Goal: Task Accomplishment & Management: Use online tool/utility

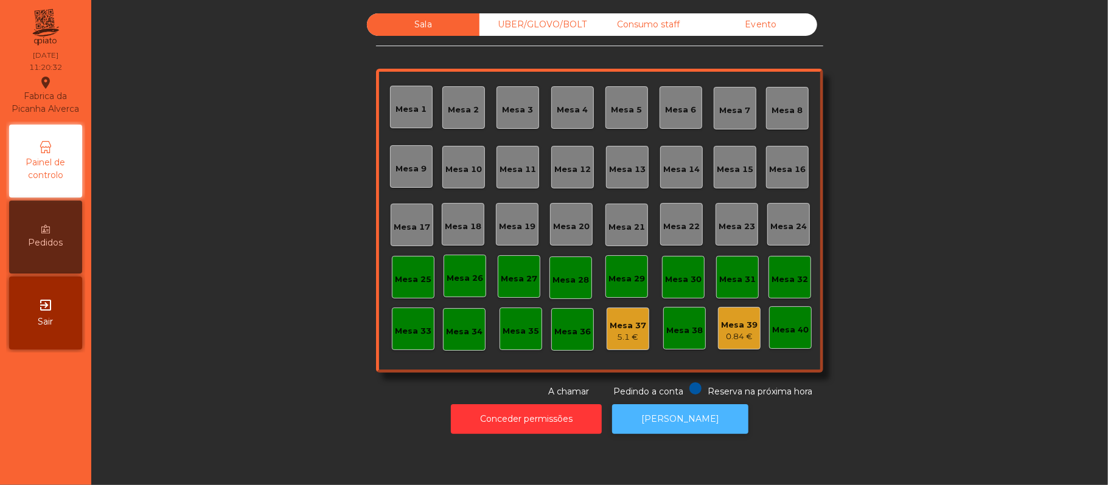
click at [714, 424] on button "[PERSON_NAME]" at bounding box center [680, 419] width 136 height 30
click at [639, 25] on div "Consumo staff" at bounding box center [648, 24] width 113 height 23
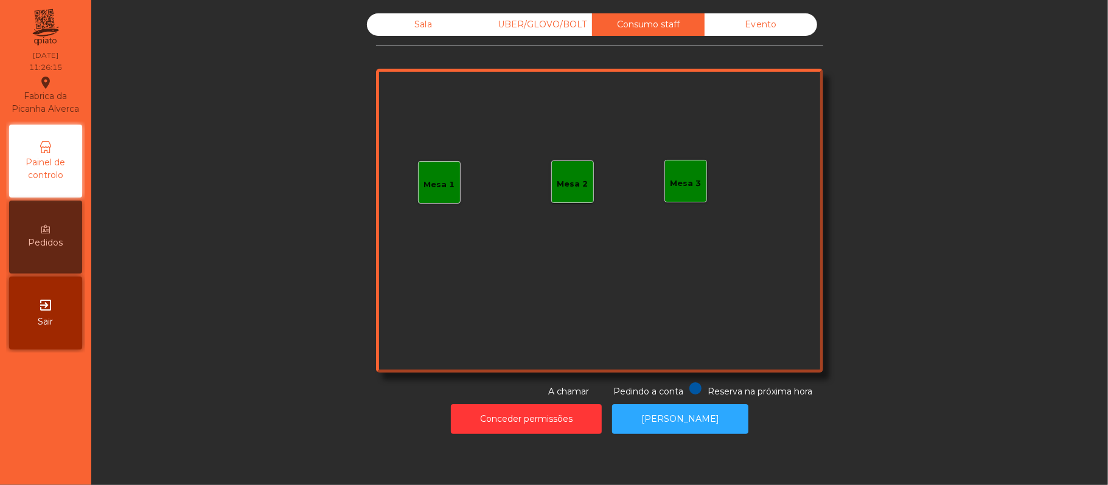
click at [689, 186] on div "Mesa 3" at bounding box center [685, 184] width 31 height 12
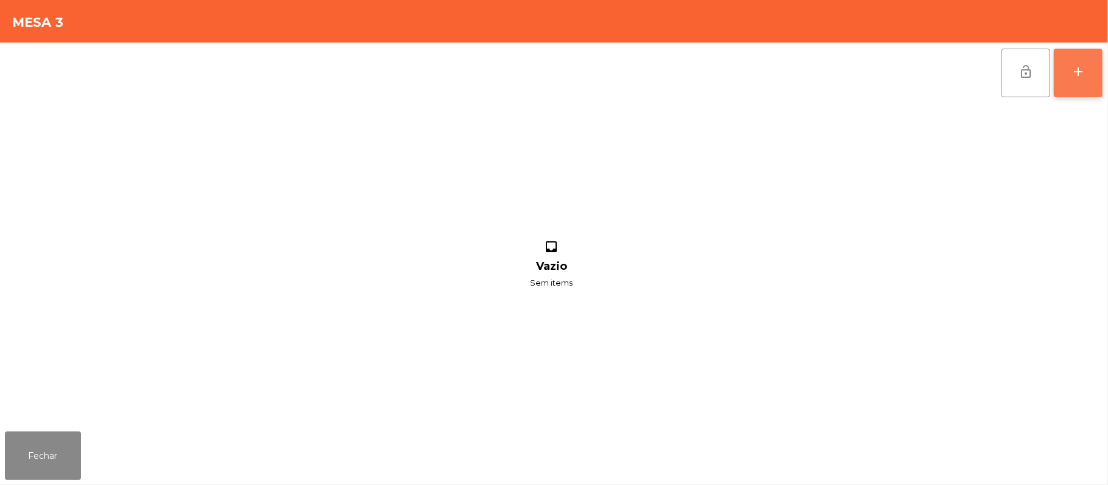
click at [1066, 73] on button "add" at bounding box center [1077, 73] width 49 height 49
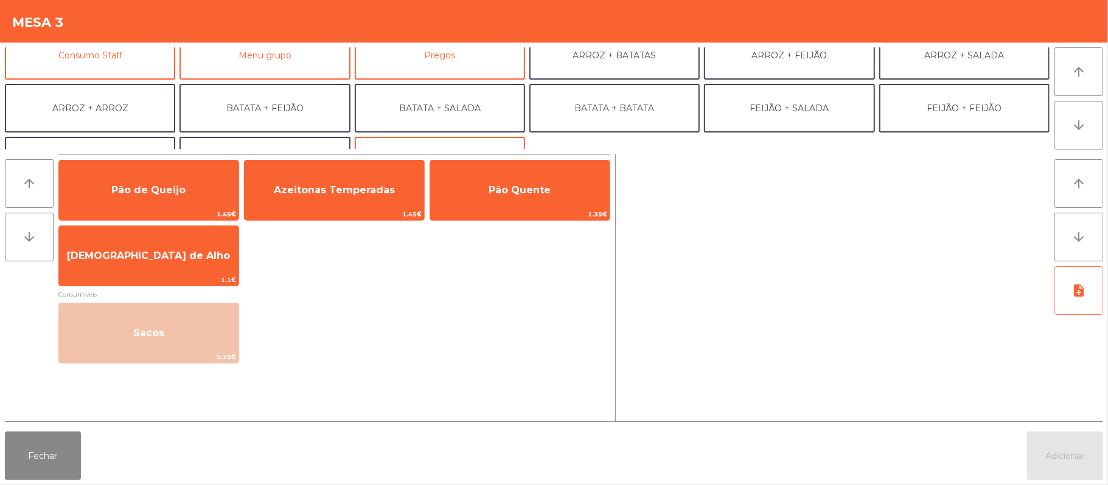
scroll to position [112, 0]
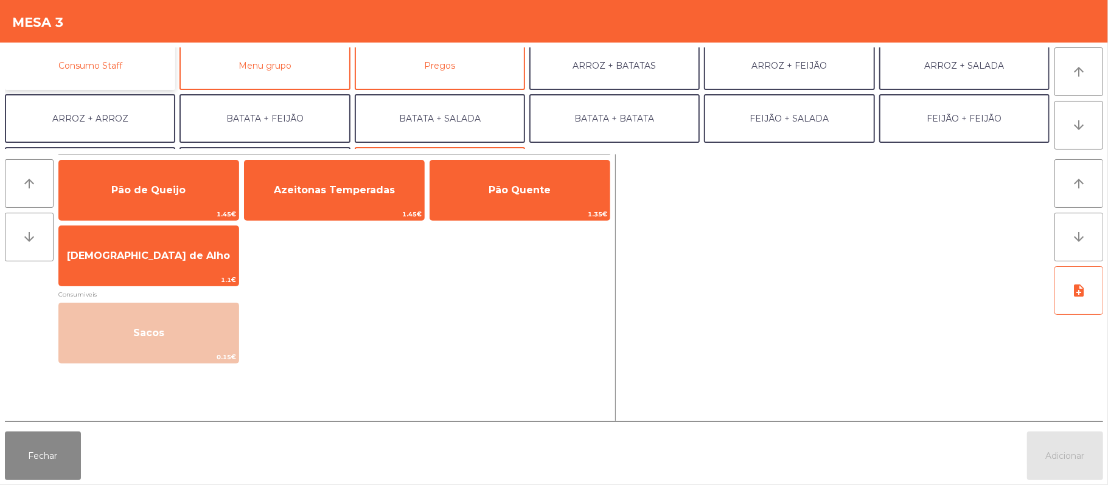
click at [125, 74] on button "Consumo Staff" at bounding box center [90, 65] width 170 height 49
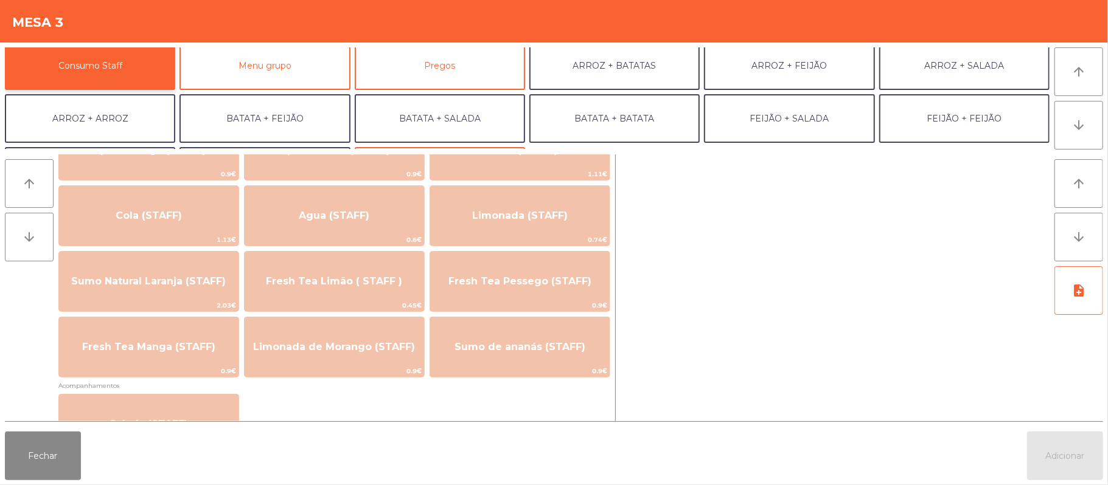
scroll to position [264, 0]
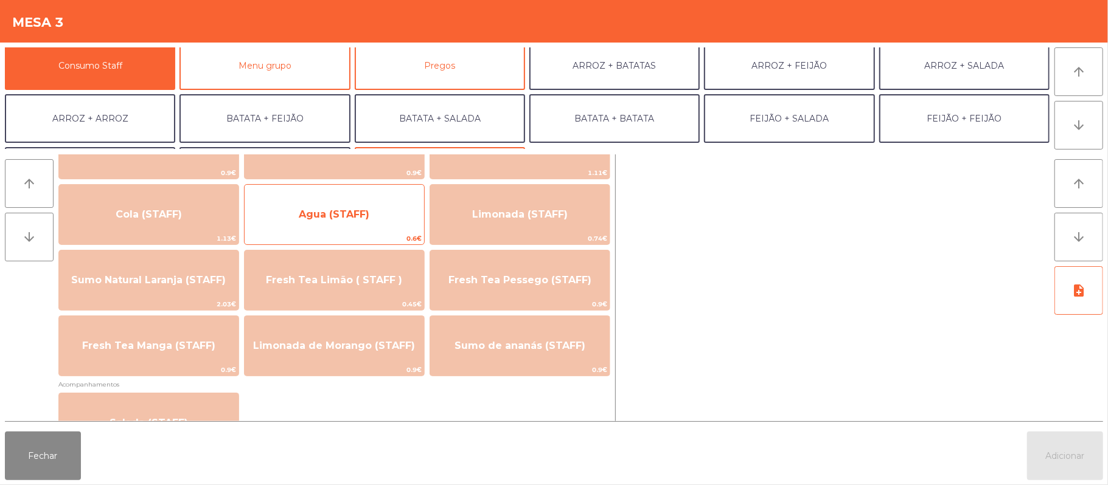
click at [369, 215] on span "Agua (STAFF)" at bounding box center [334, 214] width 179 height 33
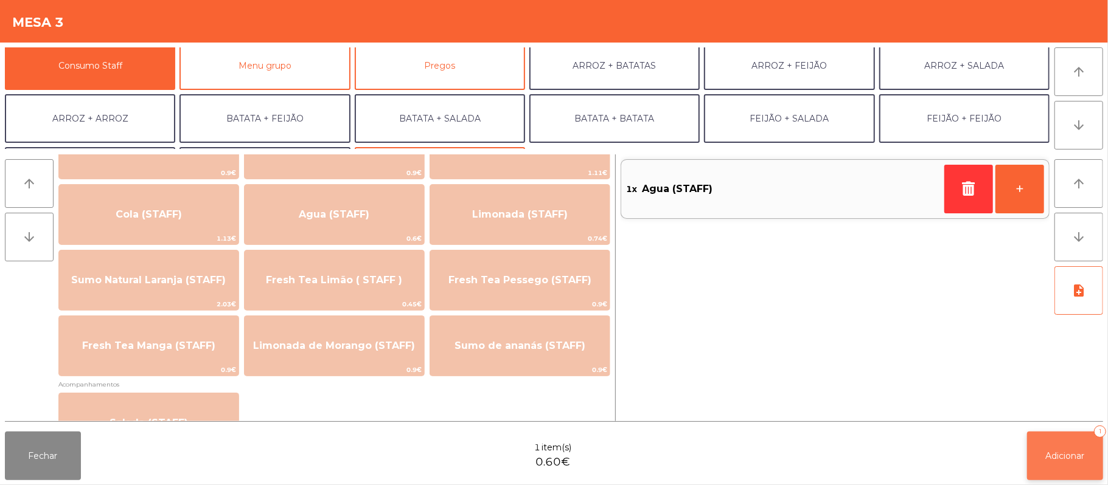
click at [1063, 451] on span "Adicionar" at bounding box center [1065, 456] width 39 height 11
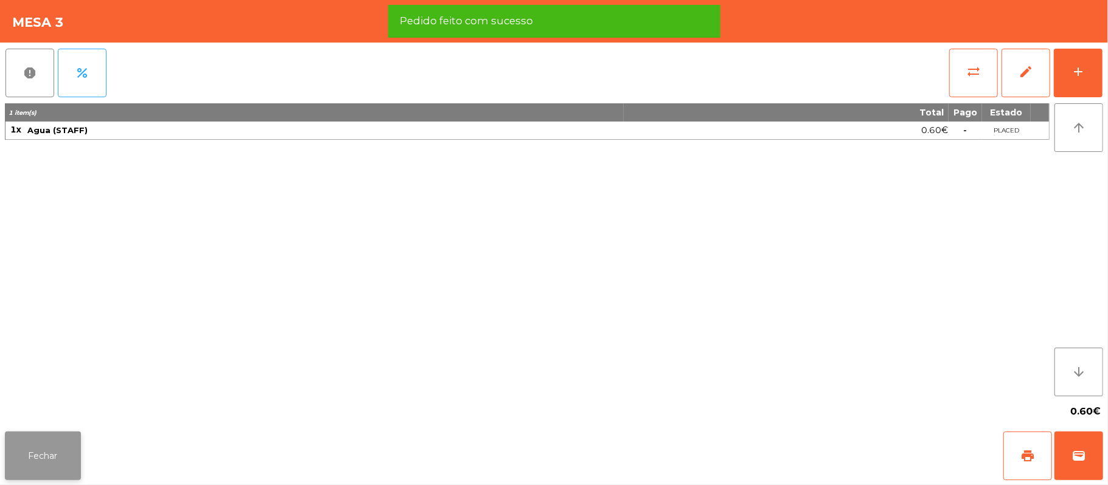
click at [44, 439] on button "Fechar" at bounding box center [43, 456] width 76 height 49
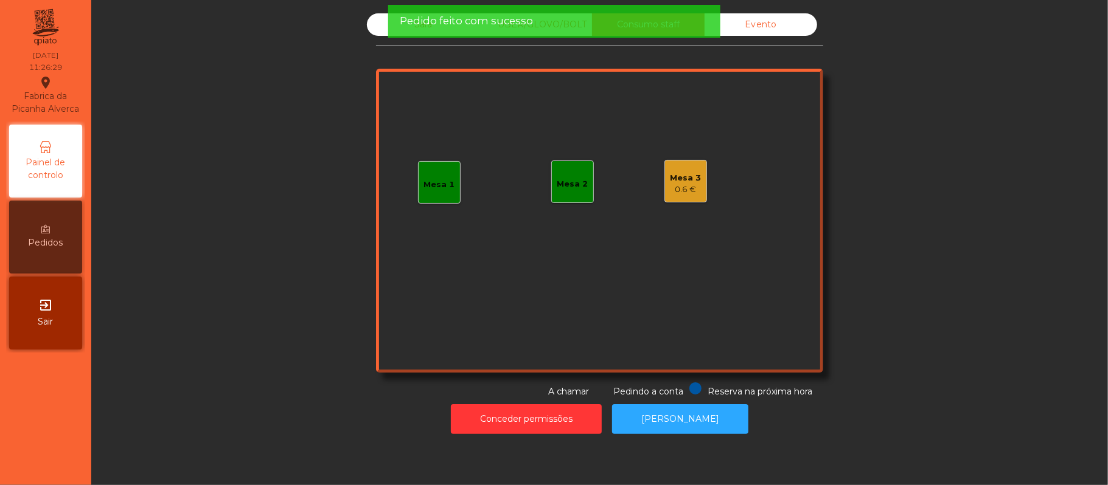
click at [443, 21] on span "Pedido feito com sucesso" at bounding box center [466, 20] width 133 height 15
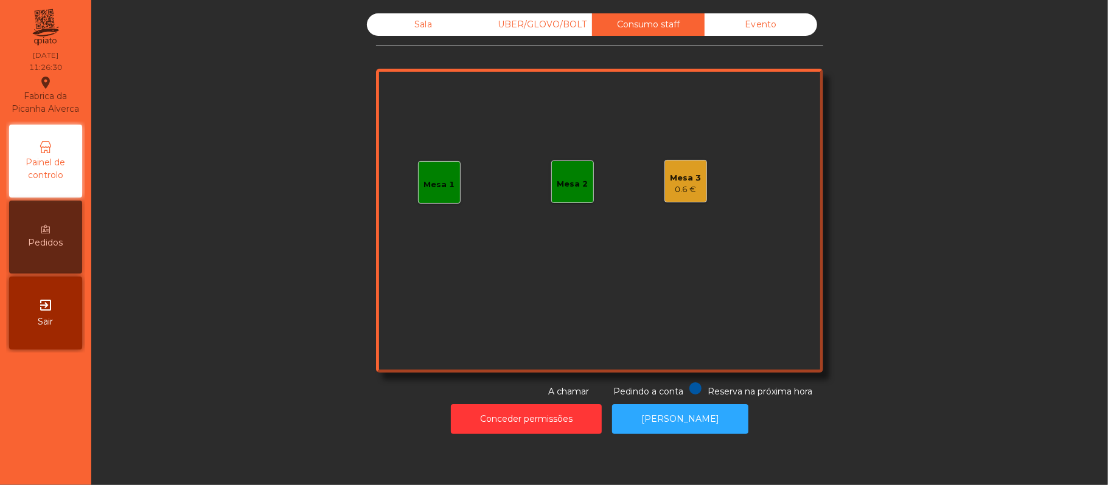
click at [431, 23] on div "Sala" at bounding box center [423, 24] width 113 height 23
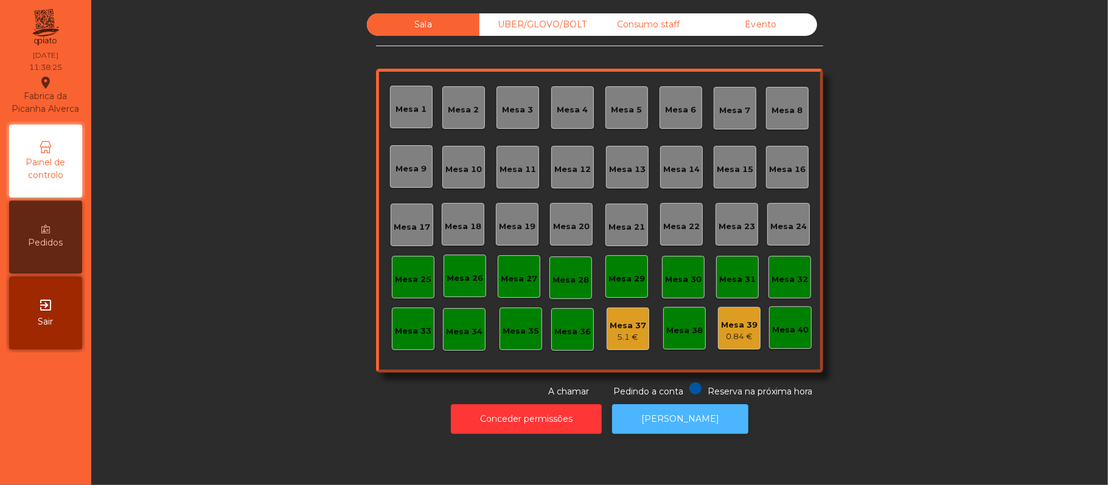
click at [692, 414] on button "[PERSON_NAME]" at bounding box center [680, 419] width 136 height 30
click at [693, 429] on button "[PERSON_NAME]" at bounding box center [680, 419] width 136 height 30
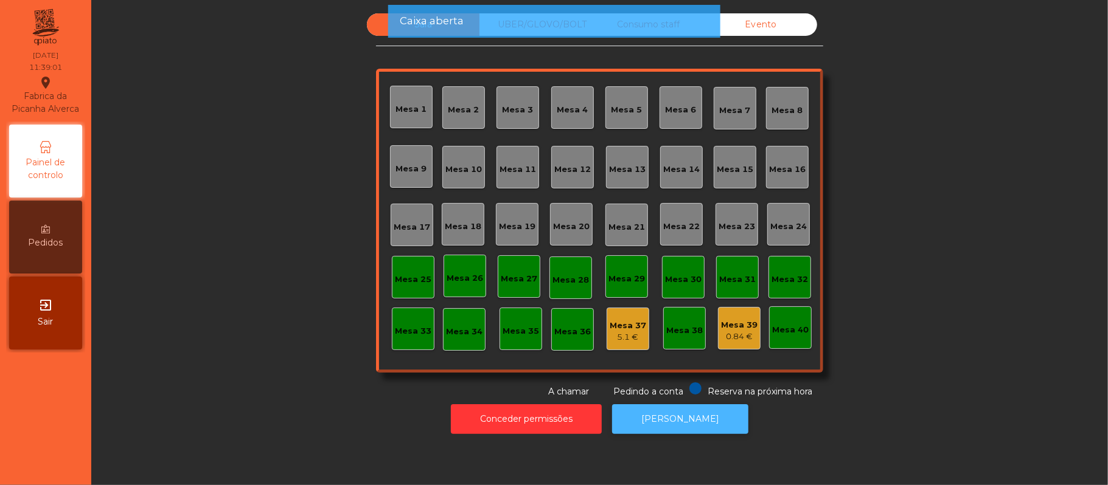
click at [684, 428] on button "[PERSON_NAME]" at bounding box center [680, 419] width 136 height 30
